Goal: Task Accomplishment & Management: Complete application form

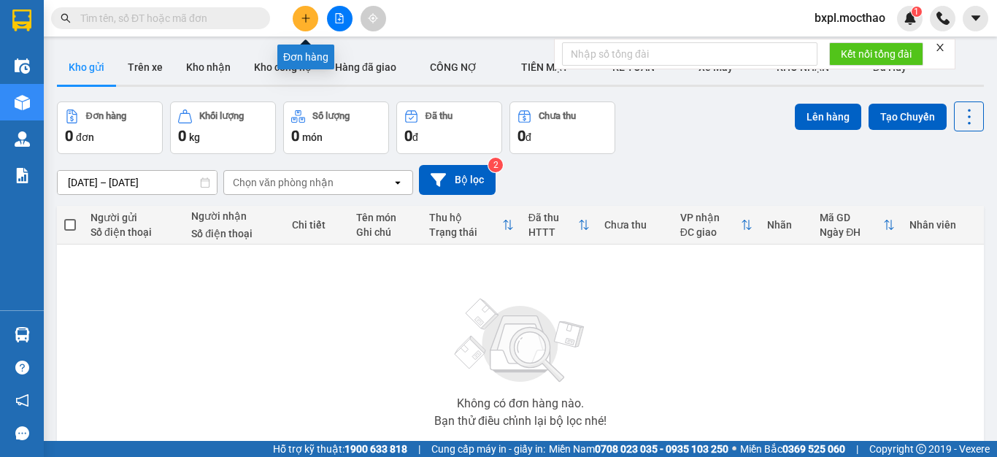
click at [302, 22] on icon "plus" at bounding box center [306, 18] width 10 height 10
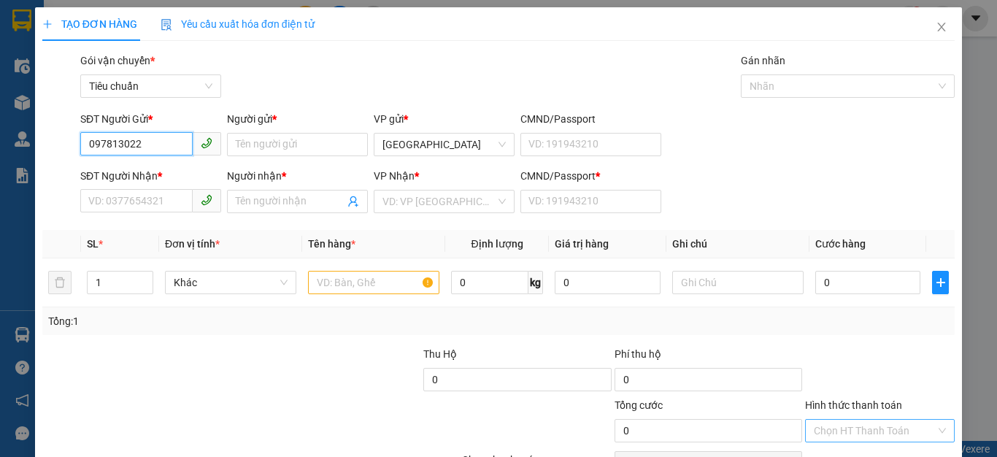
type input "0978130223"
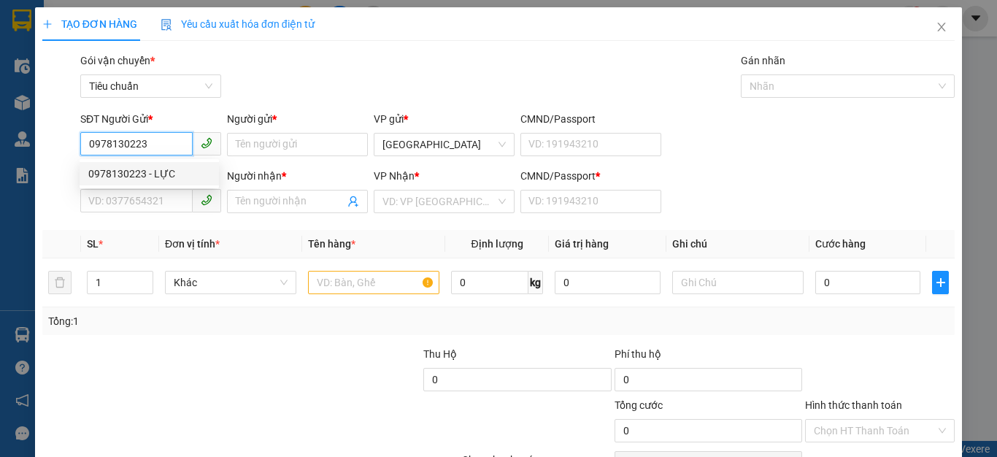
click at [113, 170] on div "0978130223 - LỰC" at bounding box center [149, 174] width 122 height 16
type input "LỰC"
type input "0392152371"
type input "HƯƠNG"
type input "0392152371"
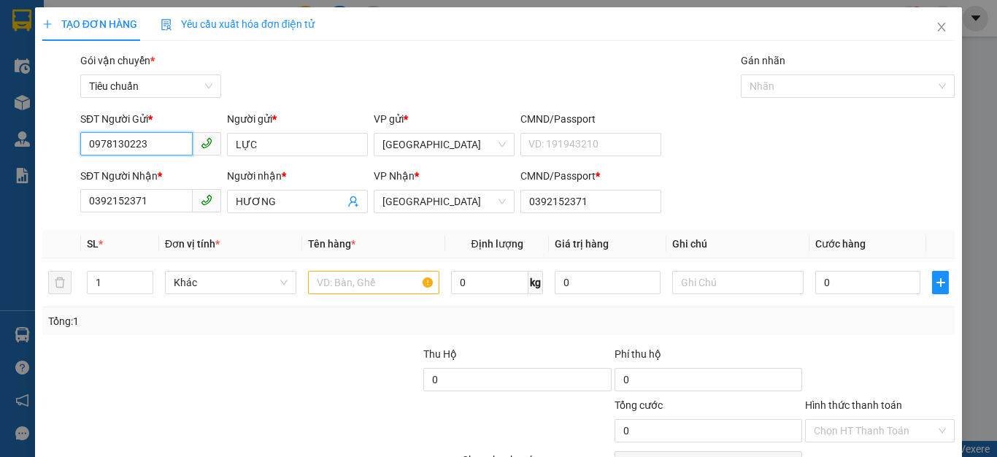
type input "60.000"
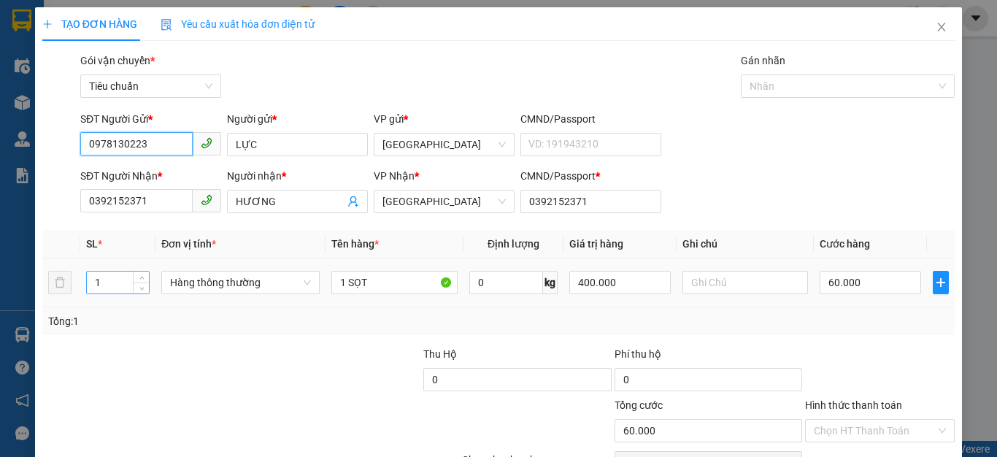
type input "0978130223"
click at [115, 277] on input "1" at bounding box center [118, 282] width 62 height 22
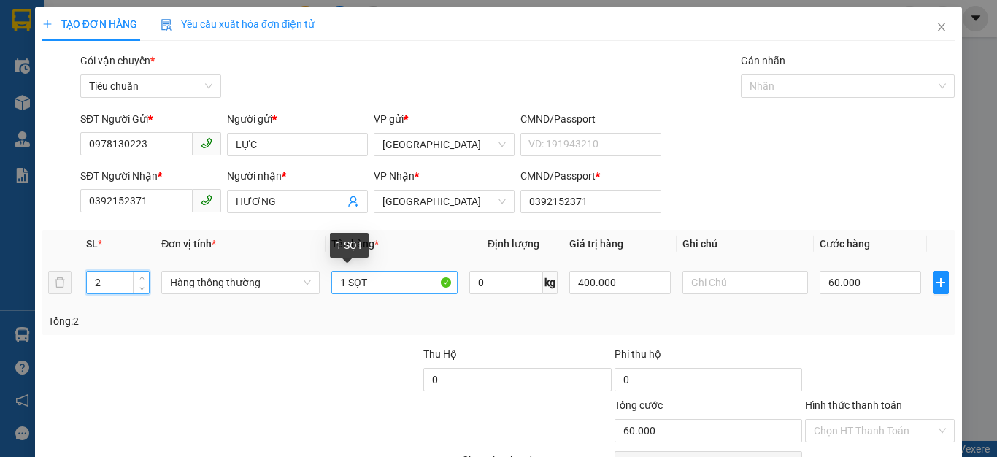
type input "2"
click at [396, 277] on input "1 SỌT" at bounding box center [394, 282] width 126 height 23
type input "1 SỌT+1"
type input "0"
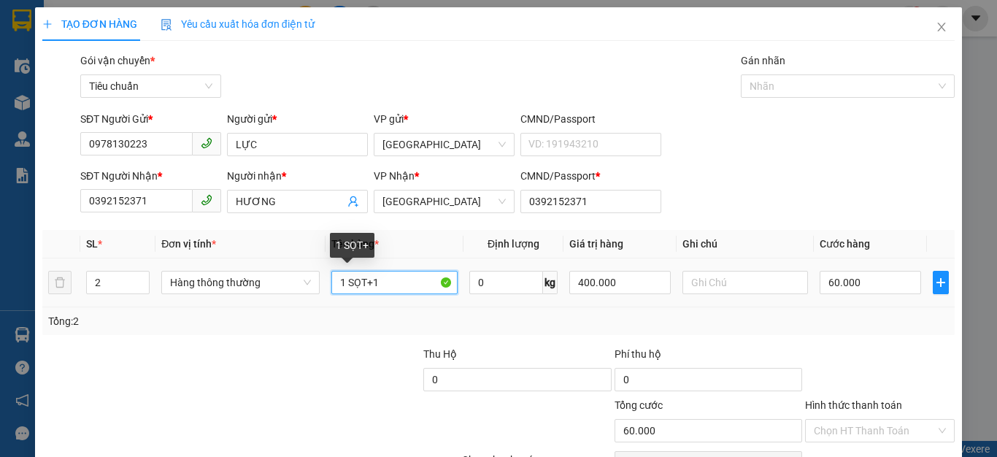
type input "0"
type input "1 SỌT+1TX"
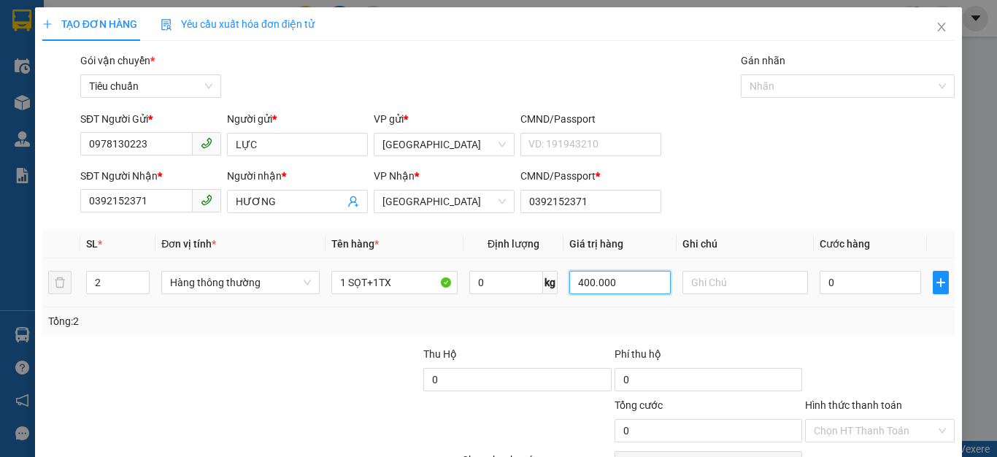
click at [631, 288] on input "400.000" at bounding box center [619, 282] width 101 height 23
type input "1.500.000"
click at [861, 278] on input "0" at bounding box center [870, 282] width 101 height 23
type input "1"
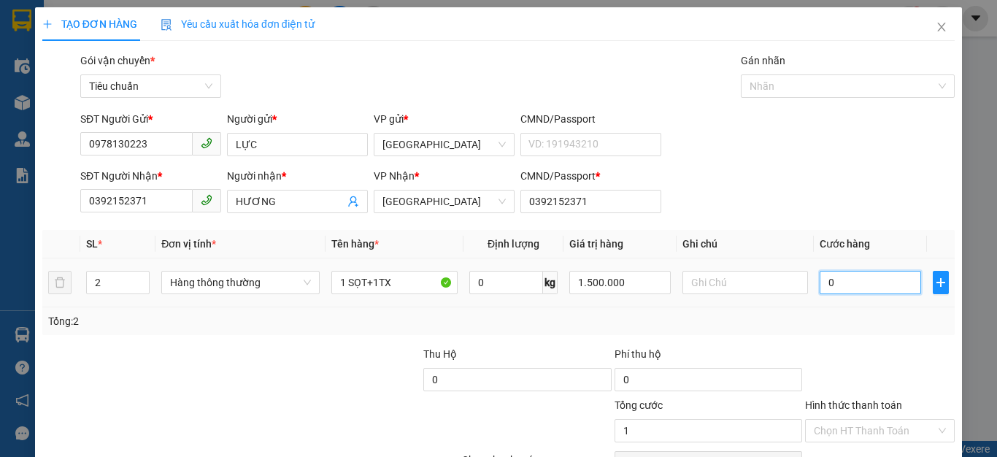
type input "1"
type input "11"
type input "110"
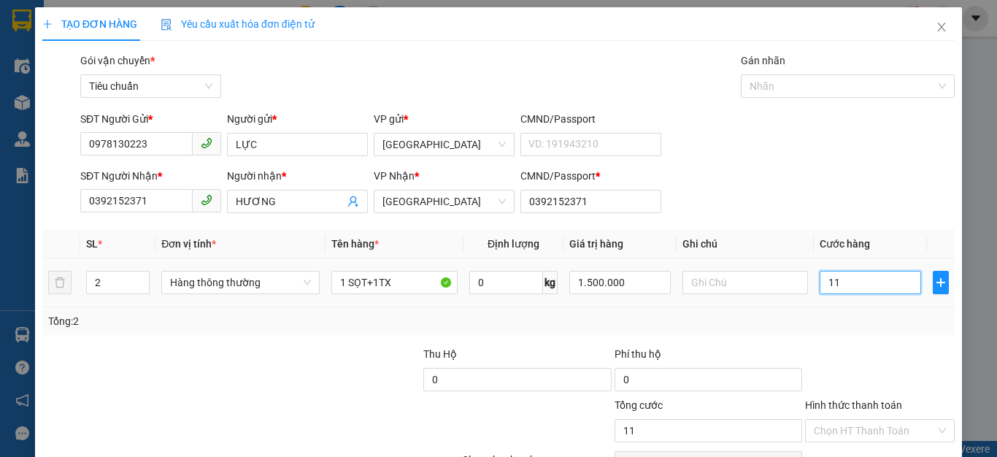
type input "110"
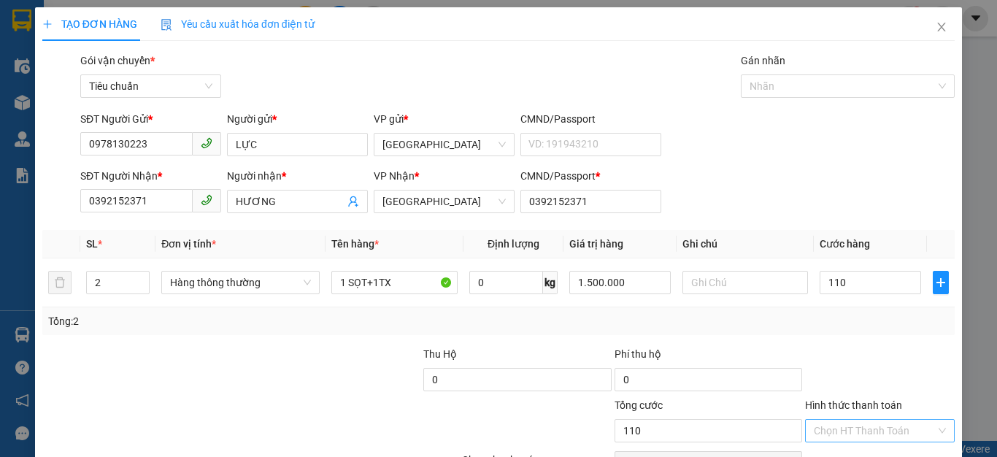
type input "110.000"
click at [837, 431] on input "Hình thức thanh toán" at bounding box center [875, 431] width 122 height 22
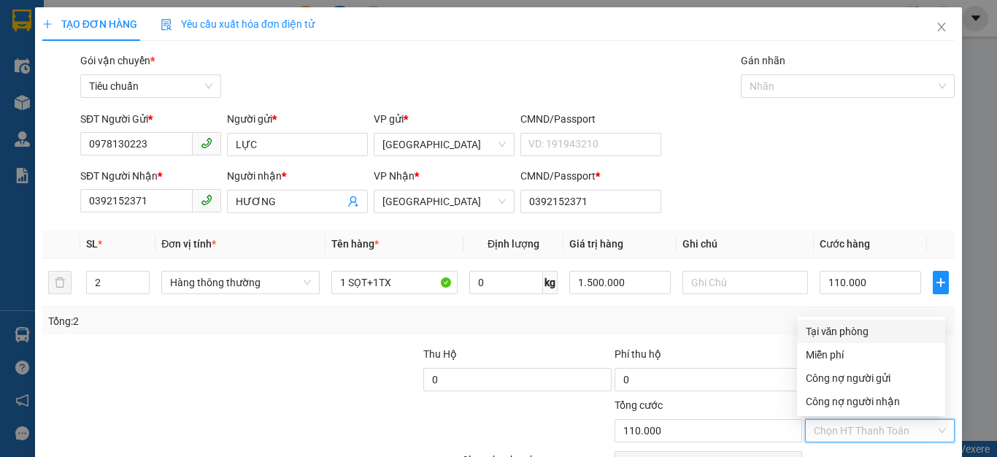
click at [848, 324] on div "Tại văn phòng" at bounding box center [871, 331] width 131 height 16
type input "0"
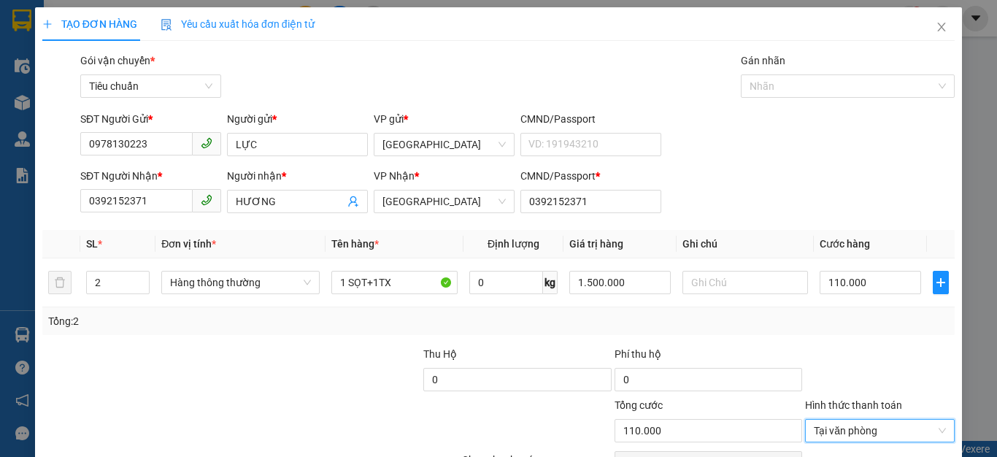
scroll to position [83, 0]
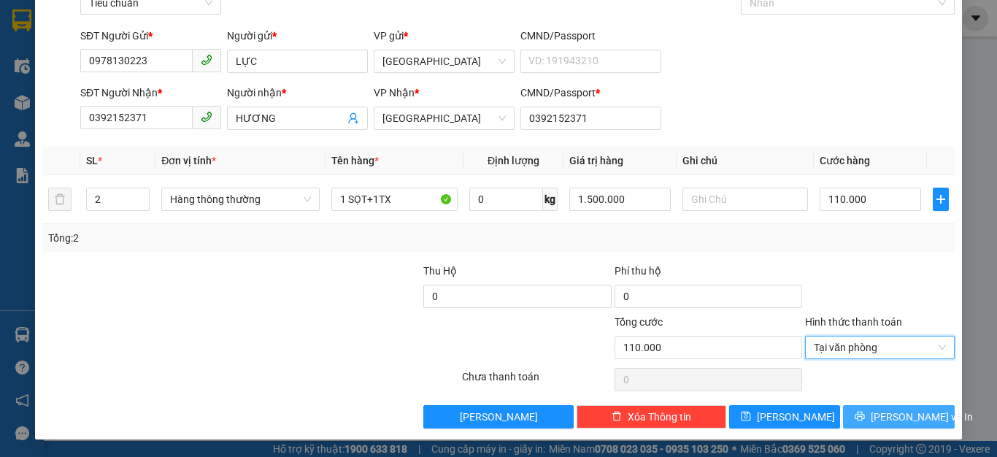
click at [874, 420] on button "Lưu và In" at bounding box center [899, 416] width 112 height 23
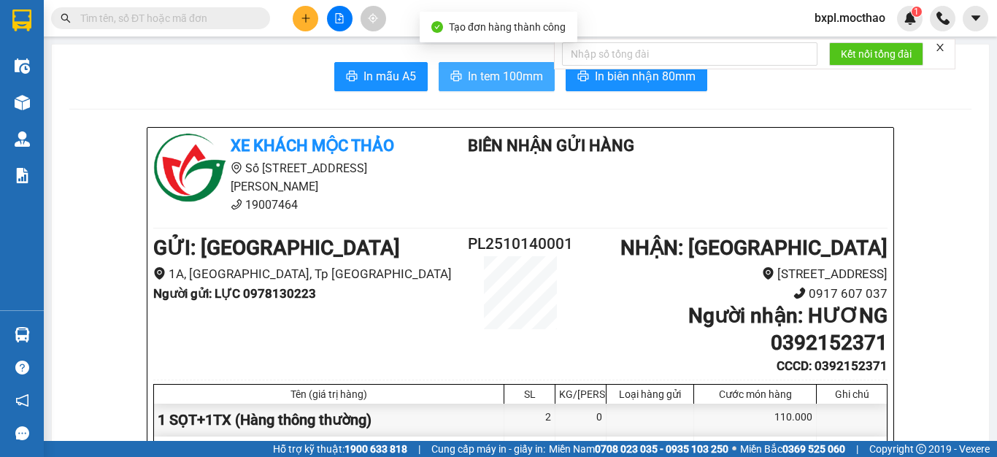
click at [506, 72] on span "In tem 100mm" at bounding box center [505, 76] width 75 height 18
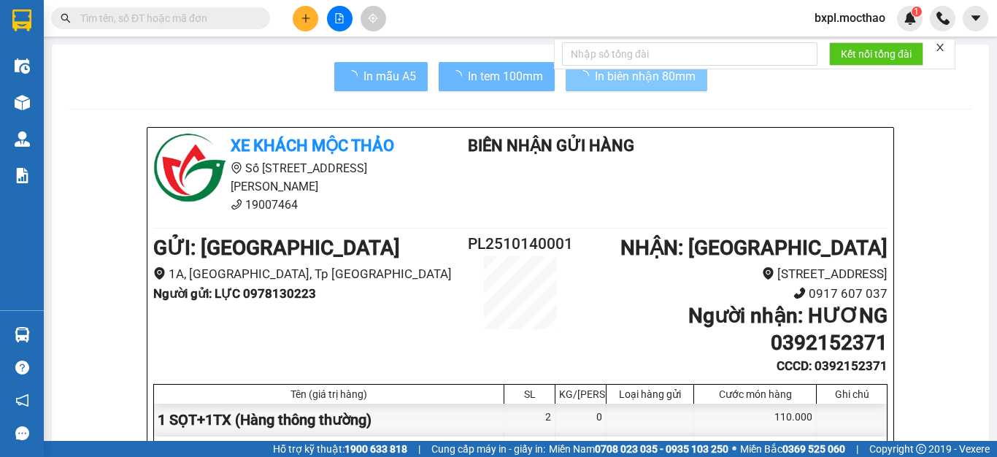
click at [644, 83] on span "In biên nhận 80mm" at bounding box center [645, 76] width 101 height 18
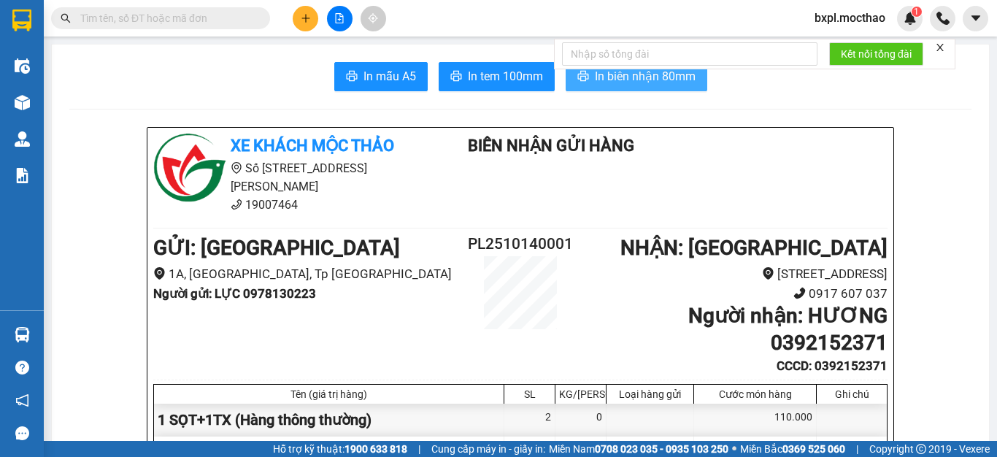
click at [660, 79] on span "In biên nhận 80mm" at bounding box center [645, 76] width 101 height 18
